Goal: Information Seeking & Learning: Learn about a topic

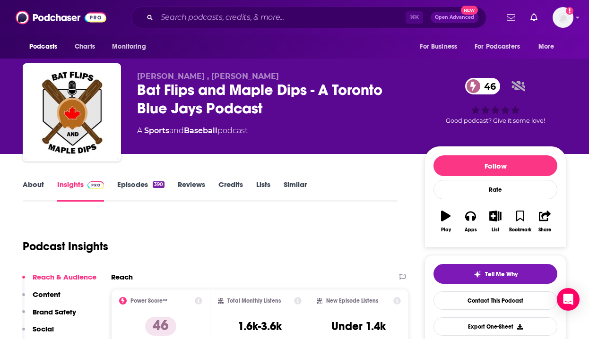
click at [234, 9] on div "⌘ K Open Advanced New" at bounding box center [309, 18] width 356 height 22
click at [214, 20] on input "Search podcasts, credits, & more..." at bounding box center [281, 17] width 249 height 15
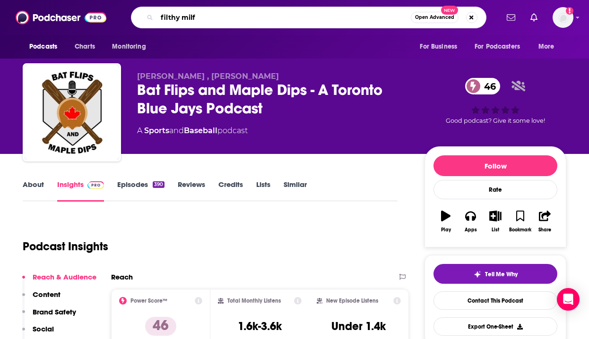
type input "filthy milfs"
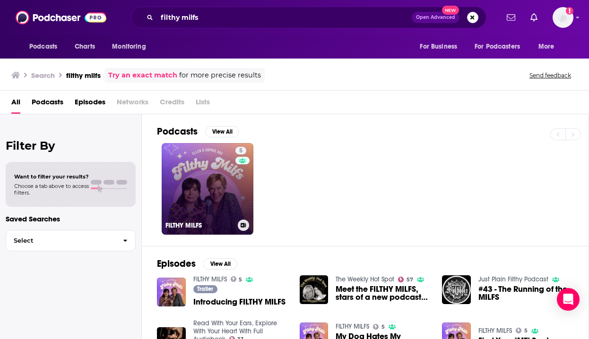
click at [179, 171] on link "5 FILTHY MILFS" at bounding box center [208, 189] width 92 height 92
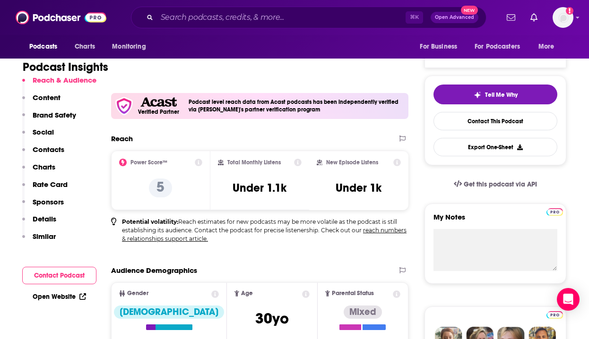
scroll to position [190, 0]
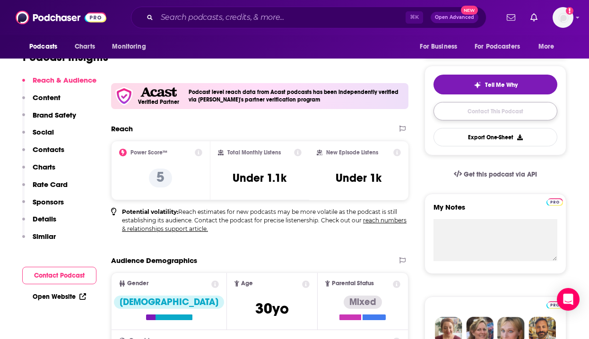
click at [496, 113] on link "Contact This Podcast" at bounding box center [496, 111] width 124 height 18
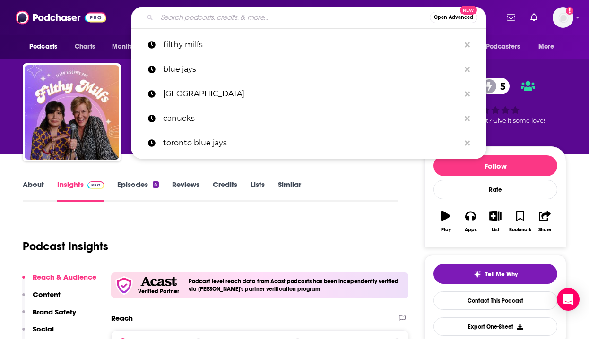
click at [257, 21] on input "Search podcasts, credits, & more..." at bounding box center [293, 17] width 273 height 15
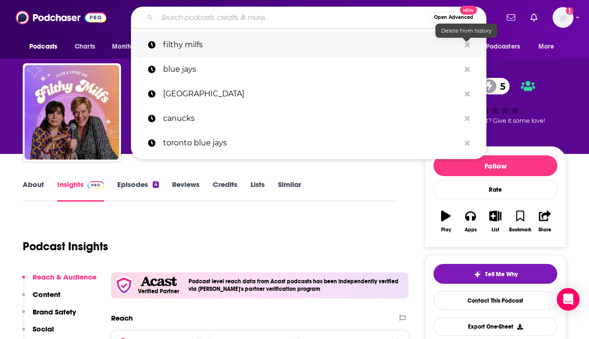
click at [466, 44] on icon "Search podcasts, credits, & more..." at bounding box center [467, 44] width 5 height 5
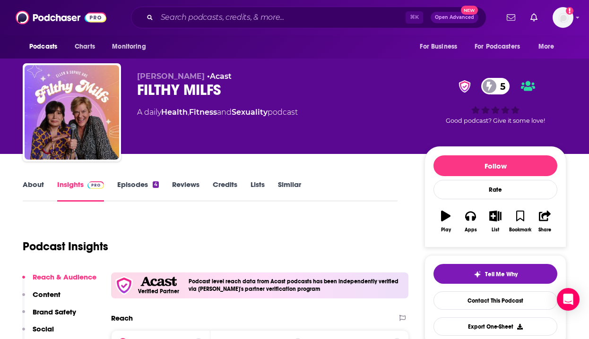
click at [141, 183] on link "Episodes 4" at bounding box center [138, 191] width 42 height 22
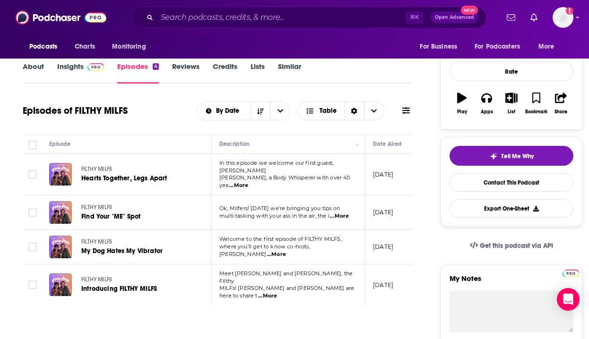
scroll to position [119, 0]
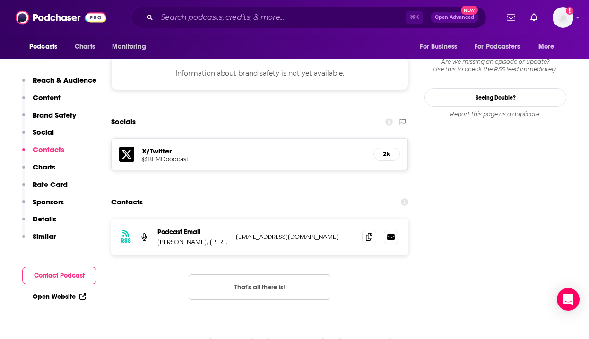
scroll to position [849, 0]
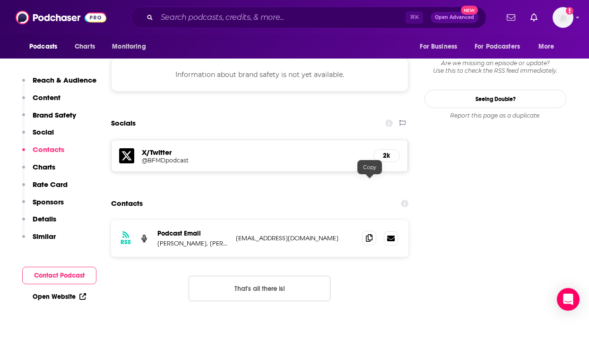
click at [371, 234] on icon at bounding box center [369, 238] width 7 height 8
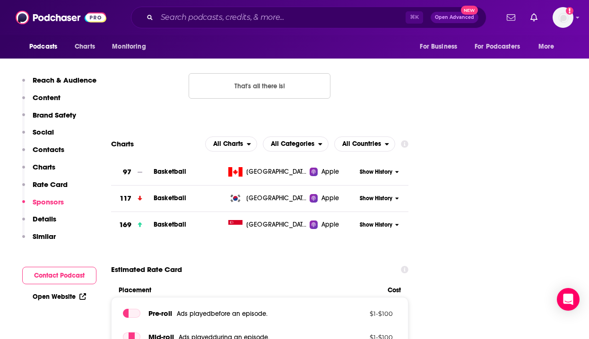
scroll to position [1043, 0]
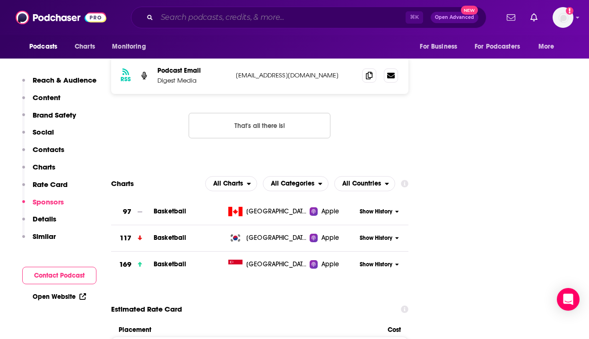
click at [228, 18] on input "Search podcasts, credits, & more..." at bounding box center [281, 17] width 249 height 15
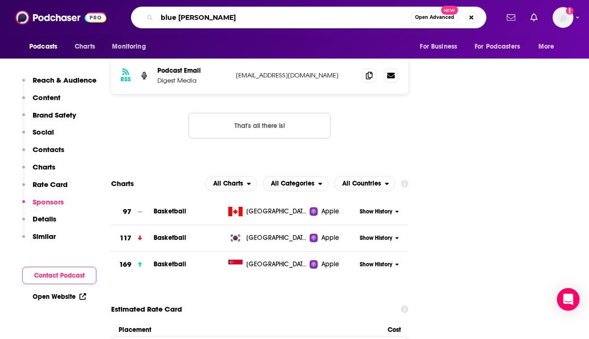
type input "blue jays"
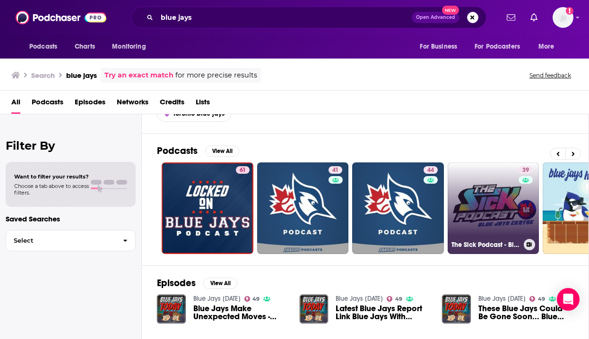
scroll to position [0, 436]
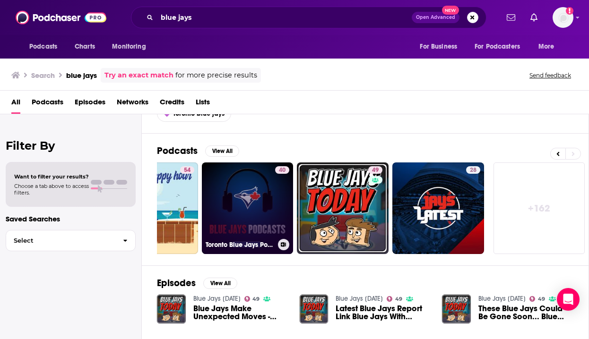
click at [234, 191] on link "40 Toronto Blue Jays Podcast" at bounding box center [248, 209] width 92 height 92
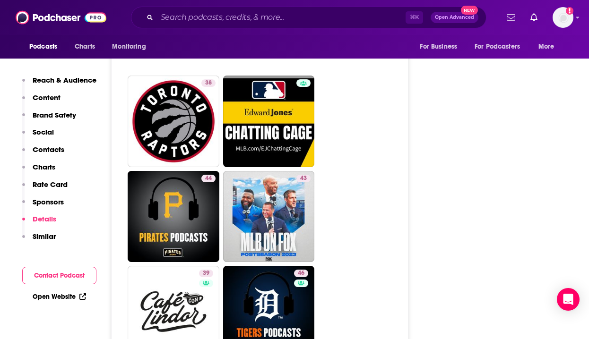
scroll to position [2378, 0]
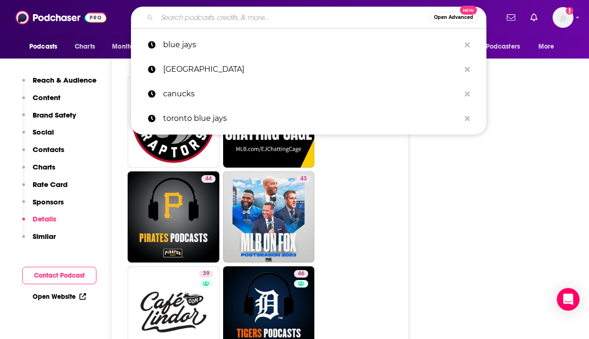
click at [237, 19] on input "Search podcasts, credits, & more..." at bounding box center [293, 17] width 273 height 15
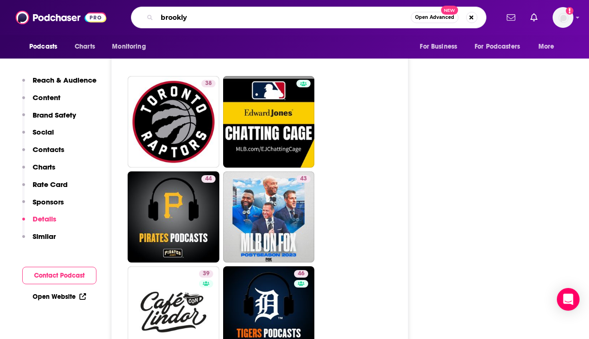
type input "[GEOGRAPHIC_DATA]"
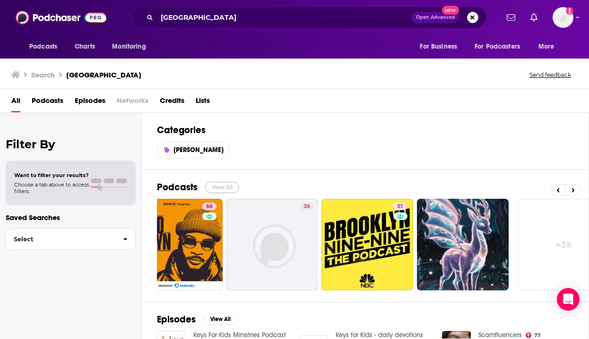
click at [228, 184] on button "View All" at bounding box center [222, 187] width 34 height 11
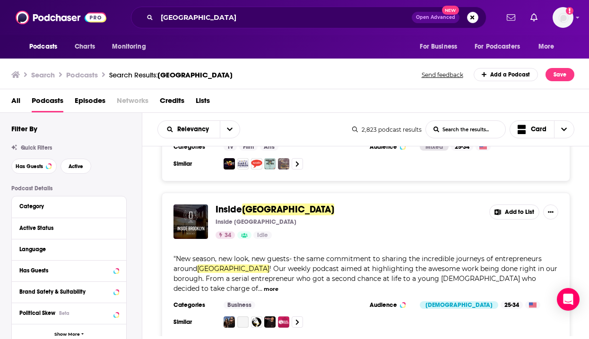
scroll to position [1494, 0]
